Goal: Find contact information: Find contact information

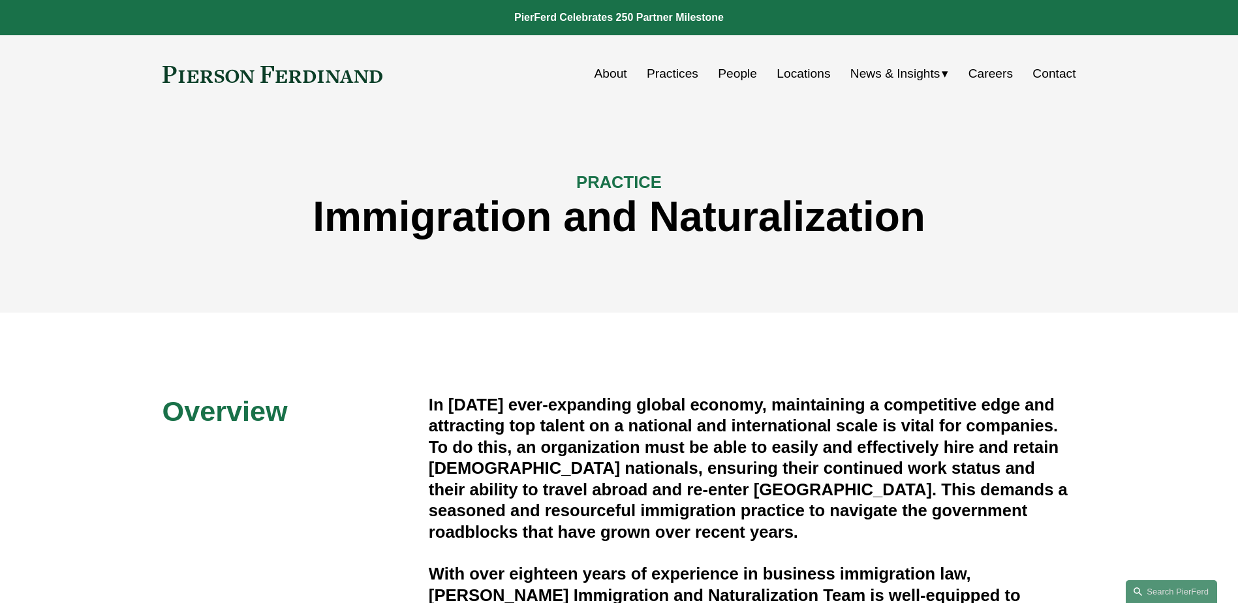
click at [735, 69] on link "People" at bounding box center [737, 73] width 39 height 25
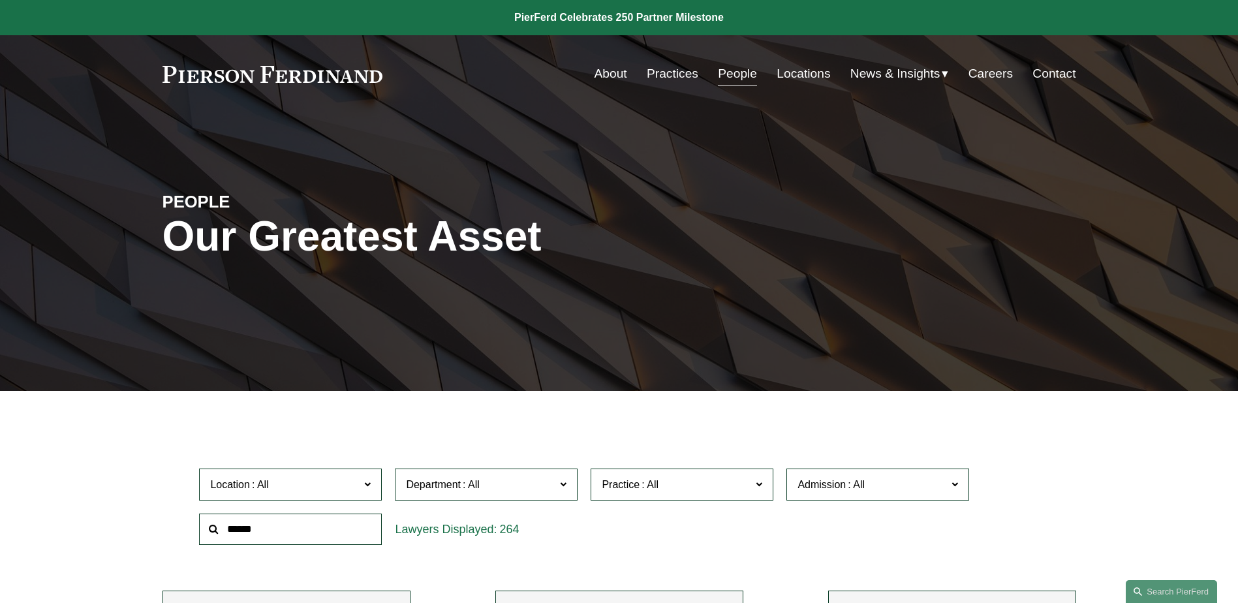
scroll to position [457, 0]
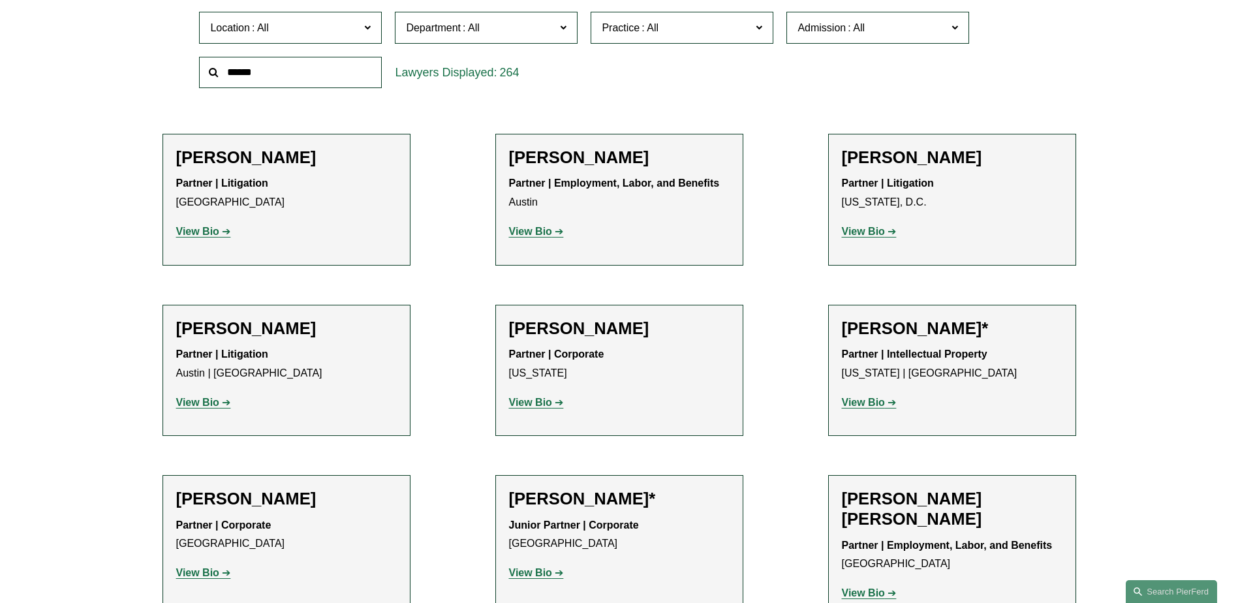
click at [294, 72] on input "text" at bounding box center [290, 73] width 183 height 32
type input "****"
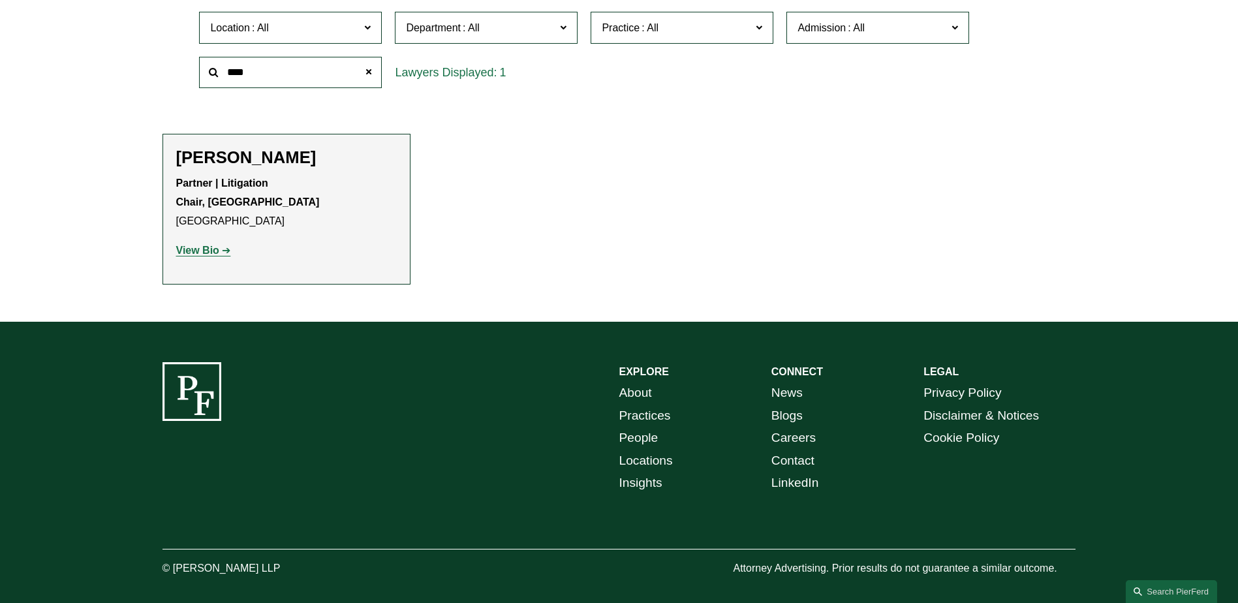
click at [214, 247] on strong "View Bio" at bounding box center [197, 250] width 43 height 11
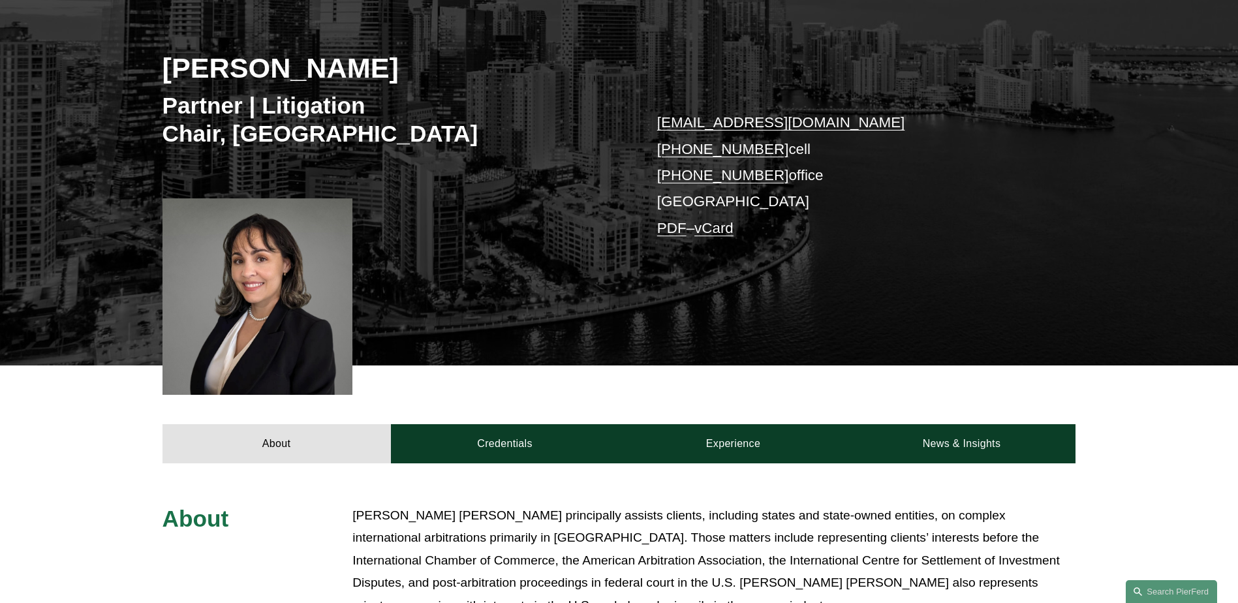
scroll to position [522, 0]
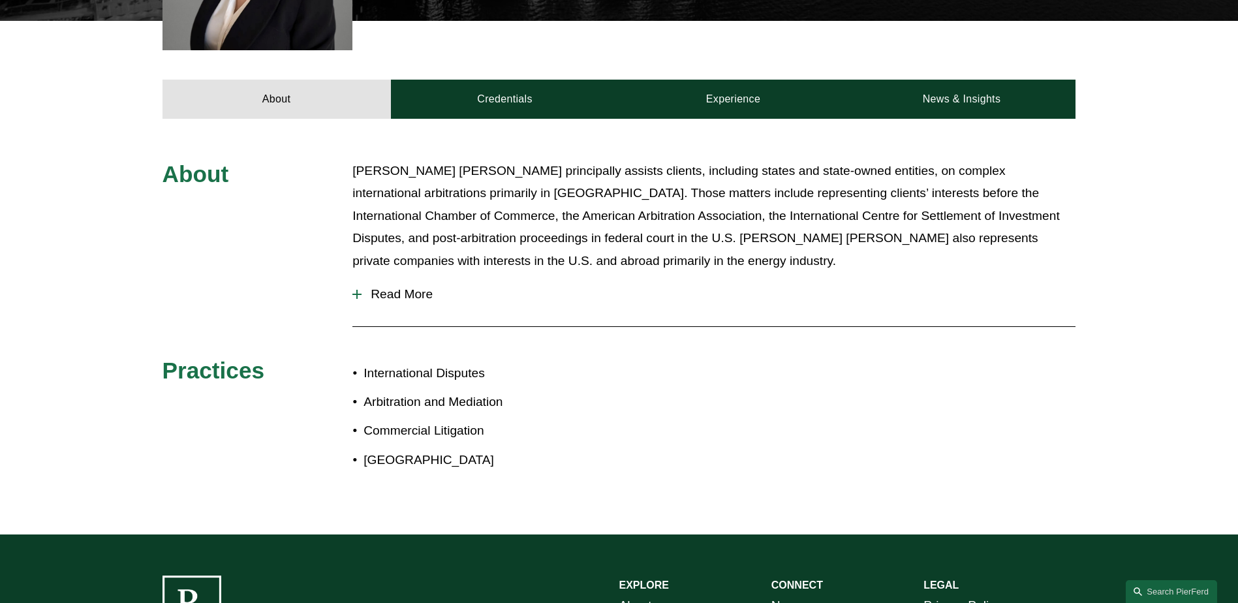
click at [390, 296] on span "Read More" at bounding box center [718, 294] width 714 height 14
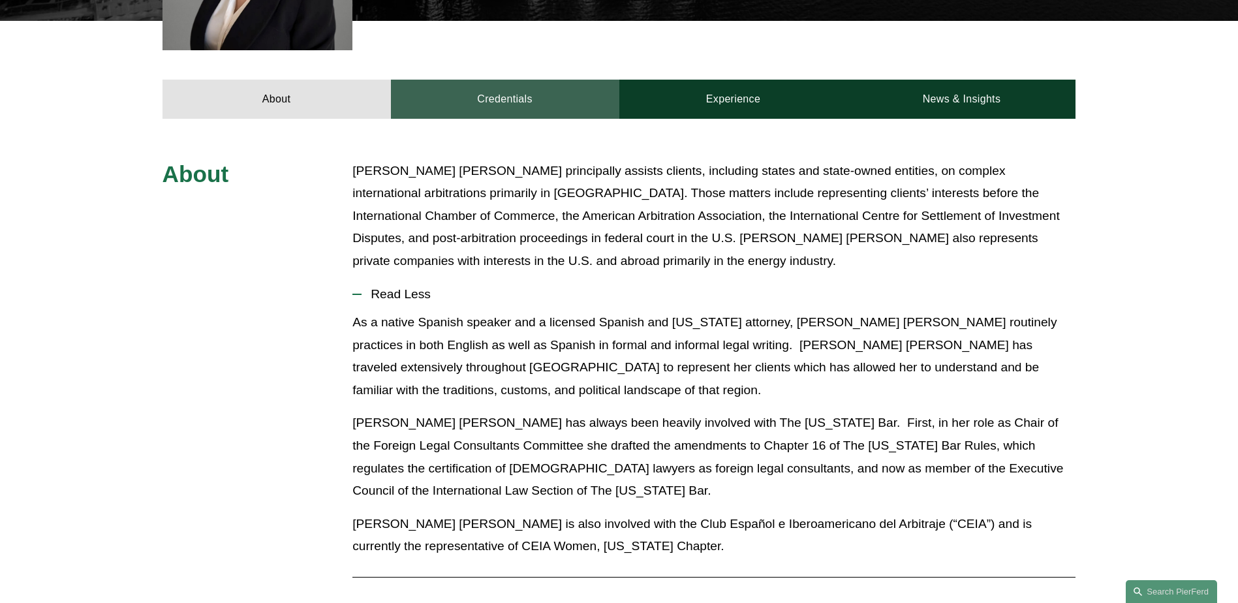
click at [515, 100] on link "Credentials" at bounding box center [505, 99] width 228 height 39
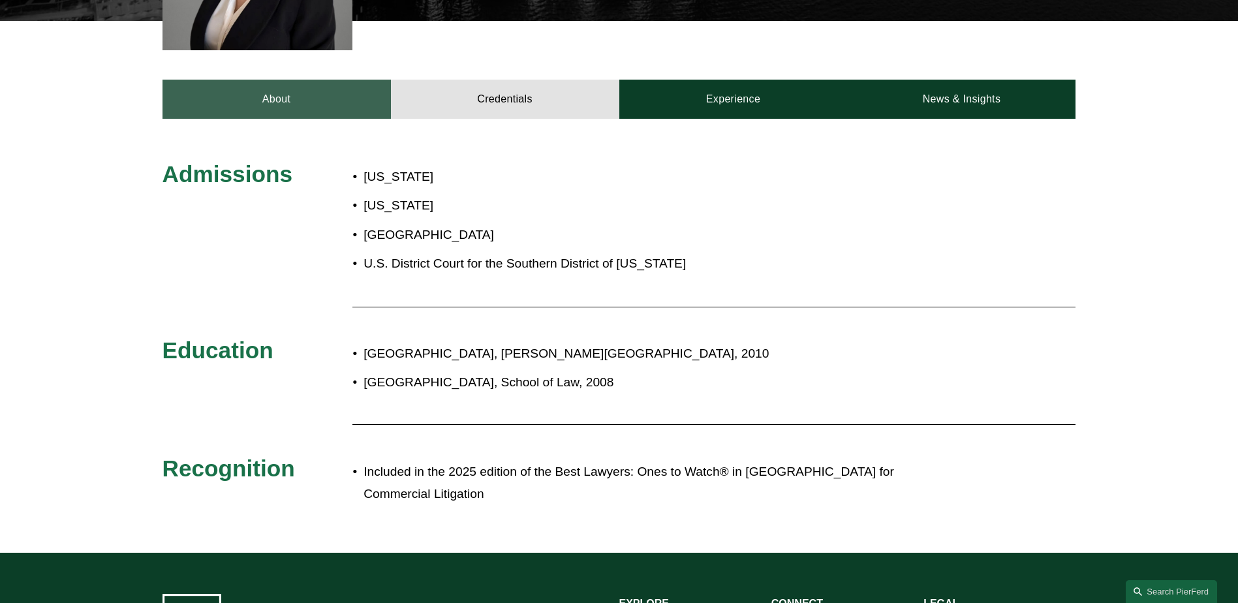
click at [335, 103] on link "About" at bounding box center [276, 99] width 228 height 39
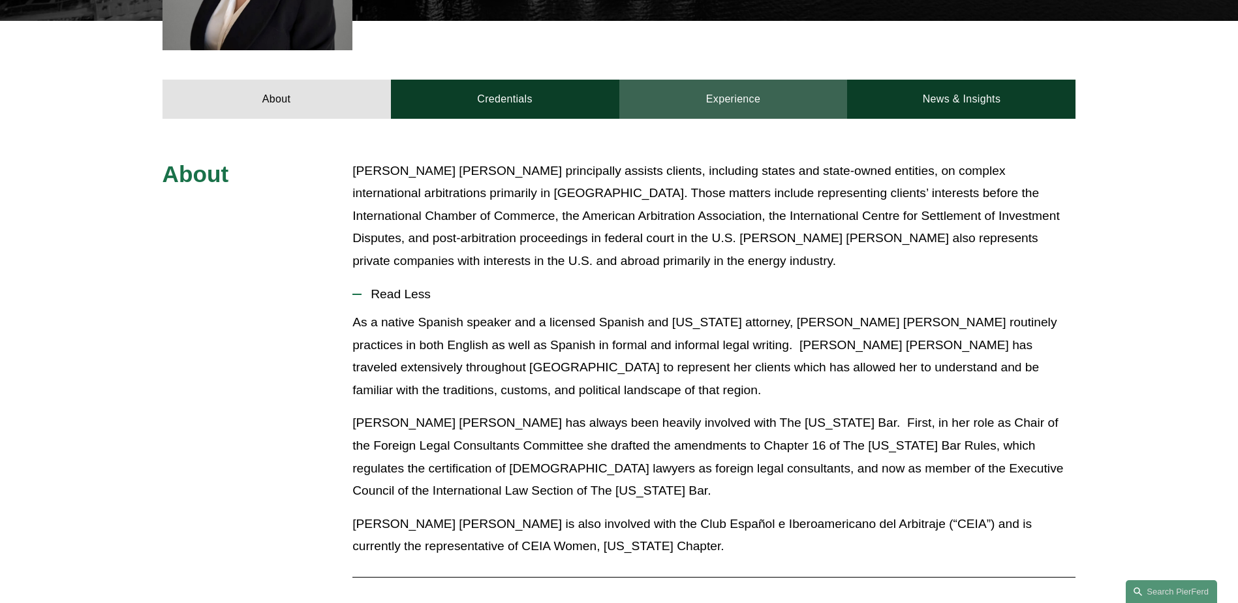
click at [792, 100] on link "Experience" at bounding box center [733, 99] width 228 height 39
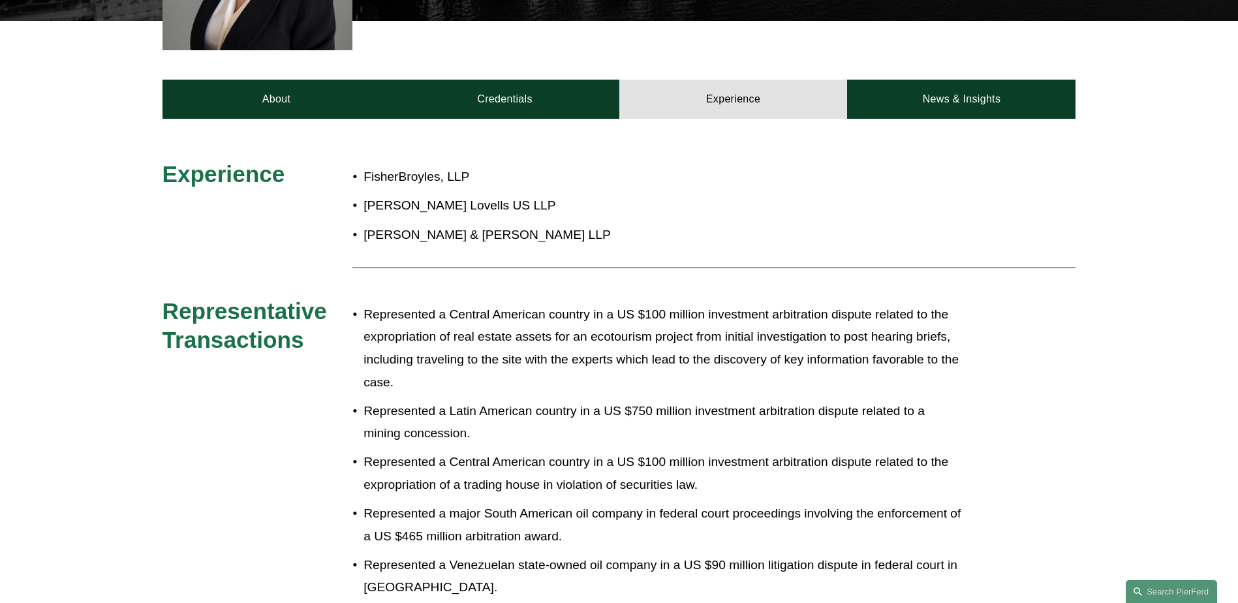
scroll to position [718, 0]
